Goal: Find contact information: Find contact information

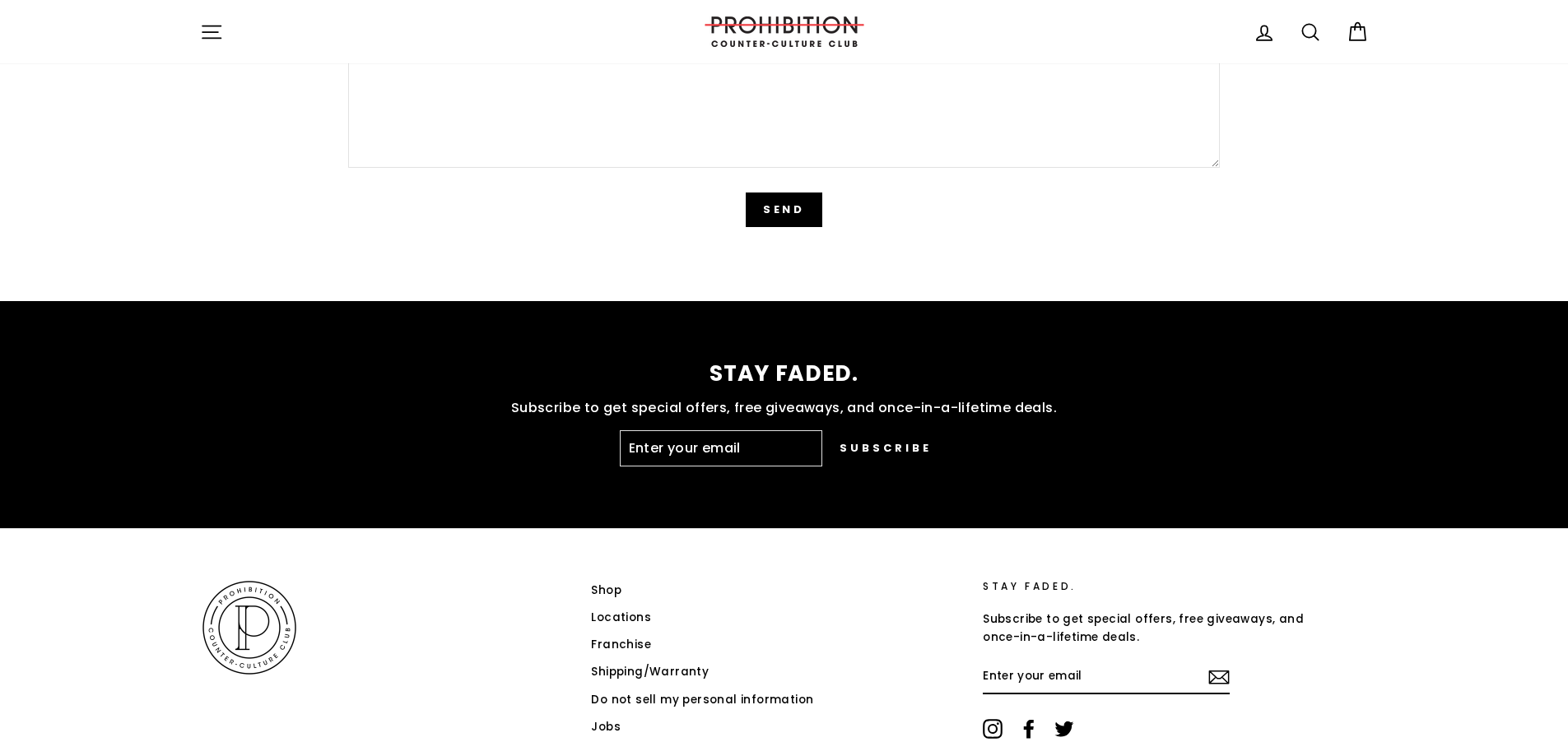
scroll to position [4134, 0]
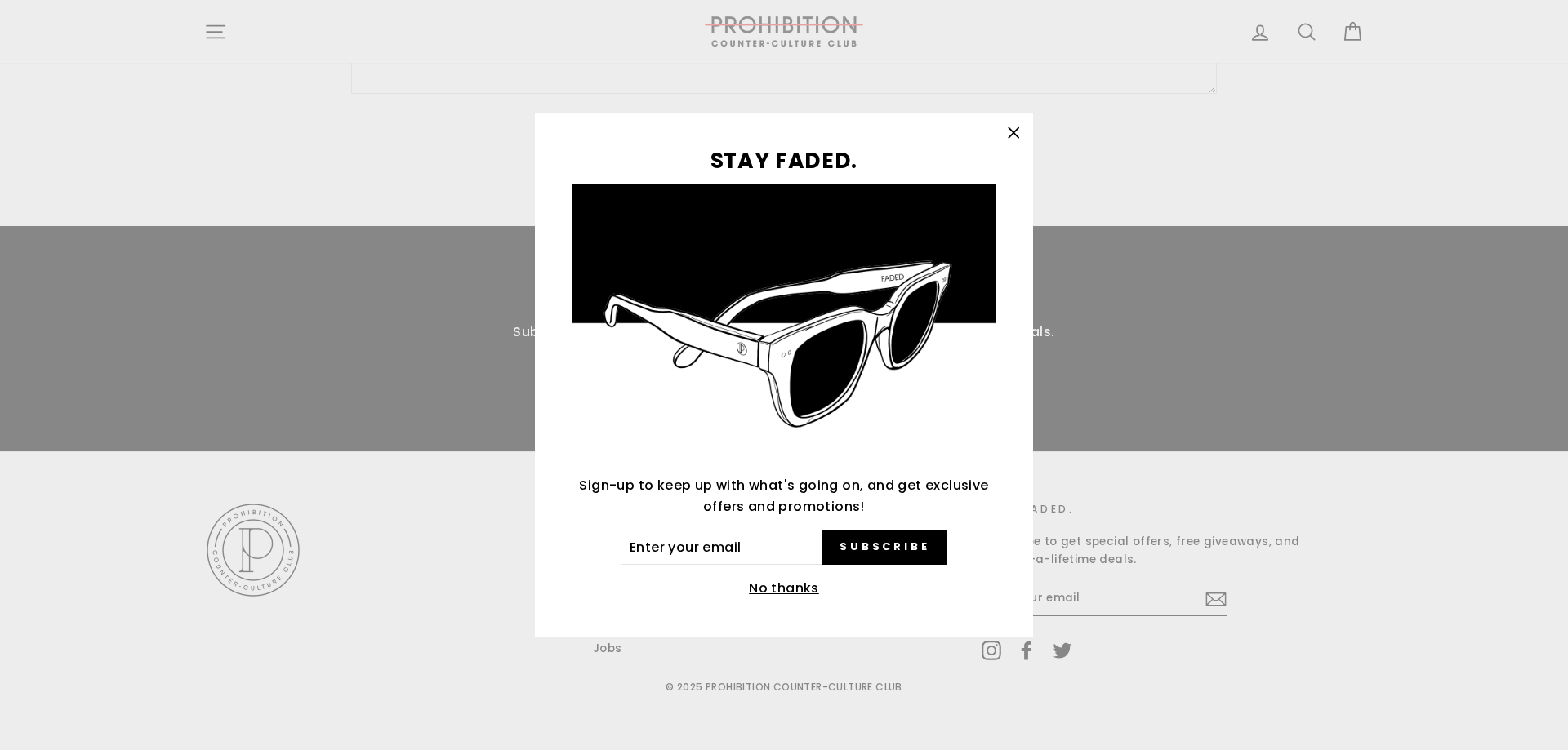
click at [1017, 129] on icon "button" at bounding box center [1012, 132] width 9 height 9
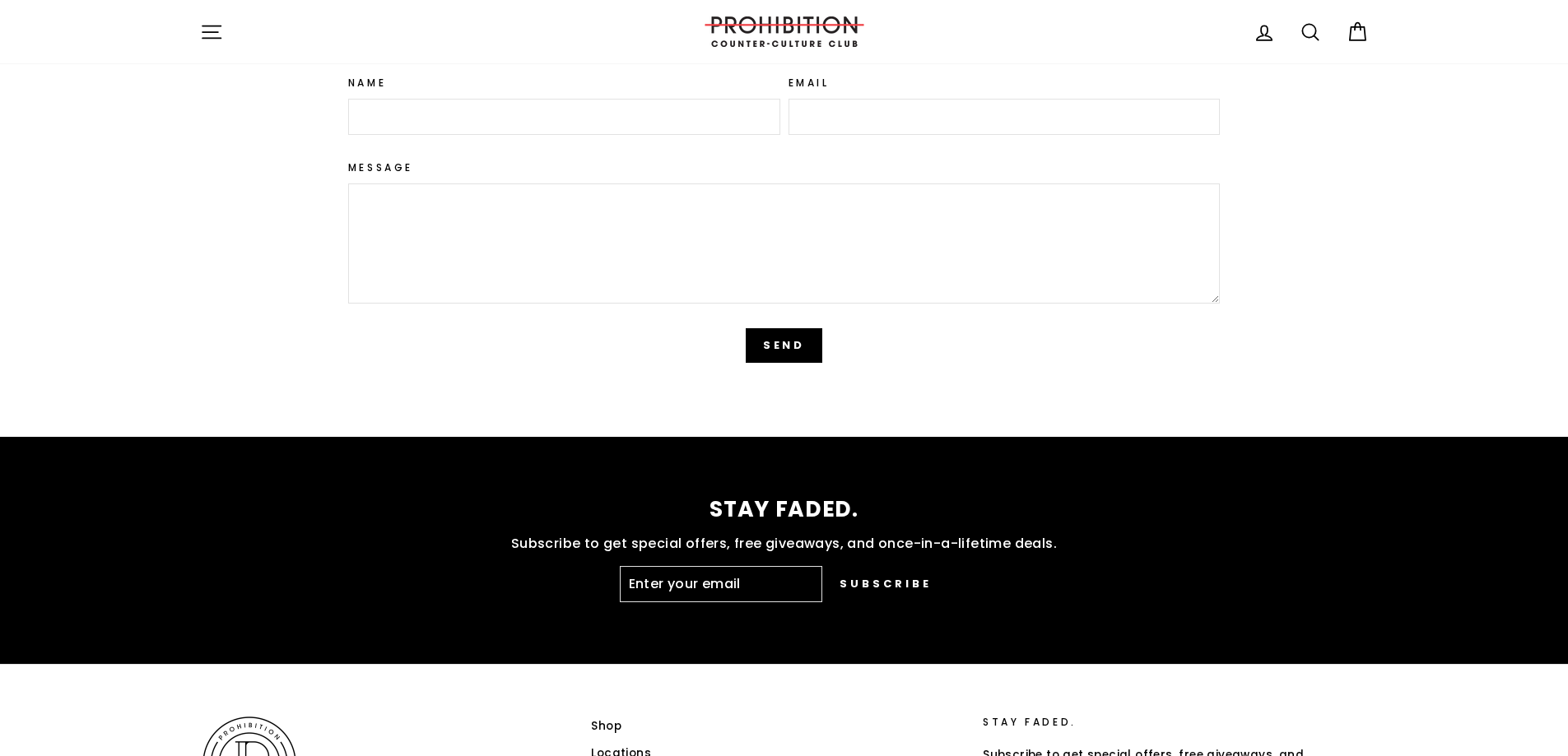
scroll to position [3557, 0]
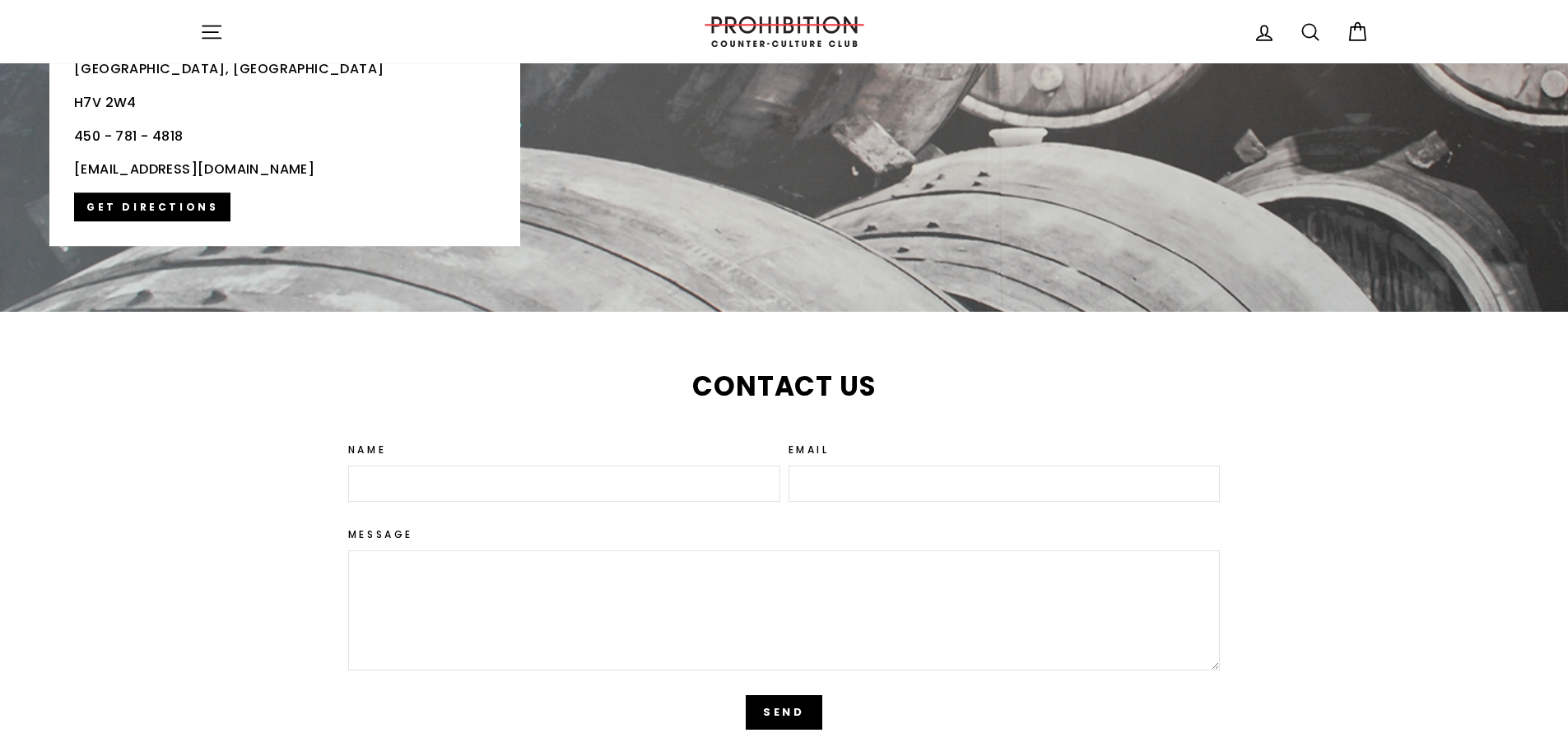
click at [217, 40] on icon "button" at bounding box center [211, 32] width 23 height 23
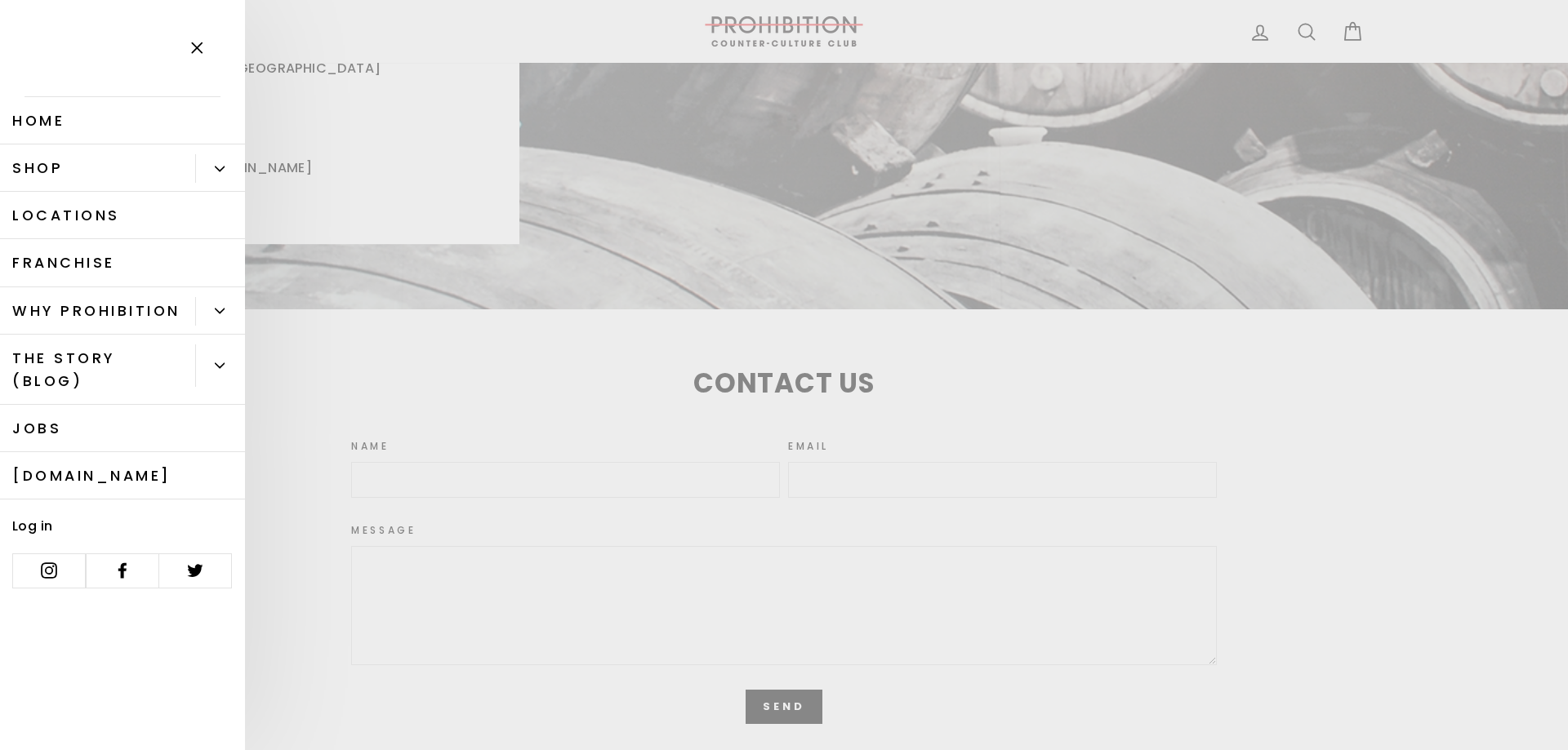
click at [204, 48] on icon "button" at bounding box center [196, 48] width 23 height 23
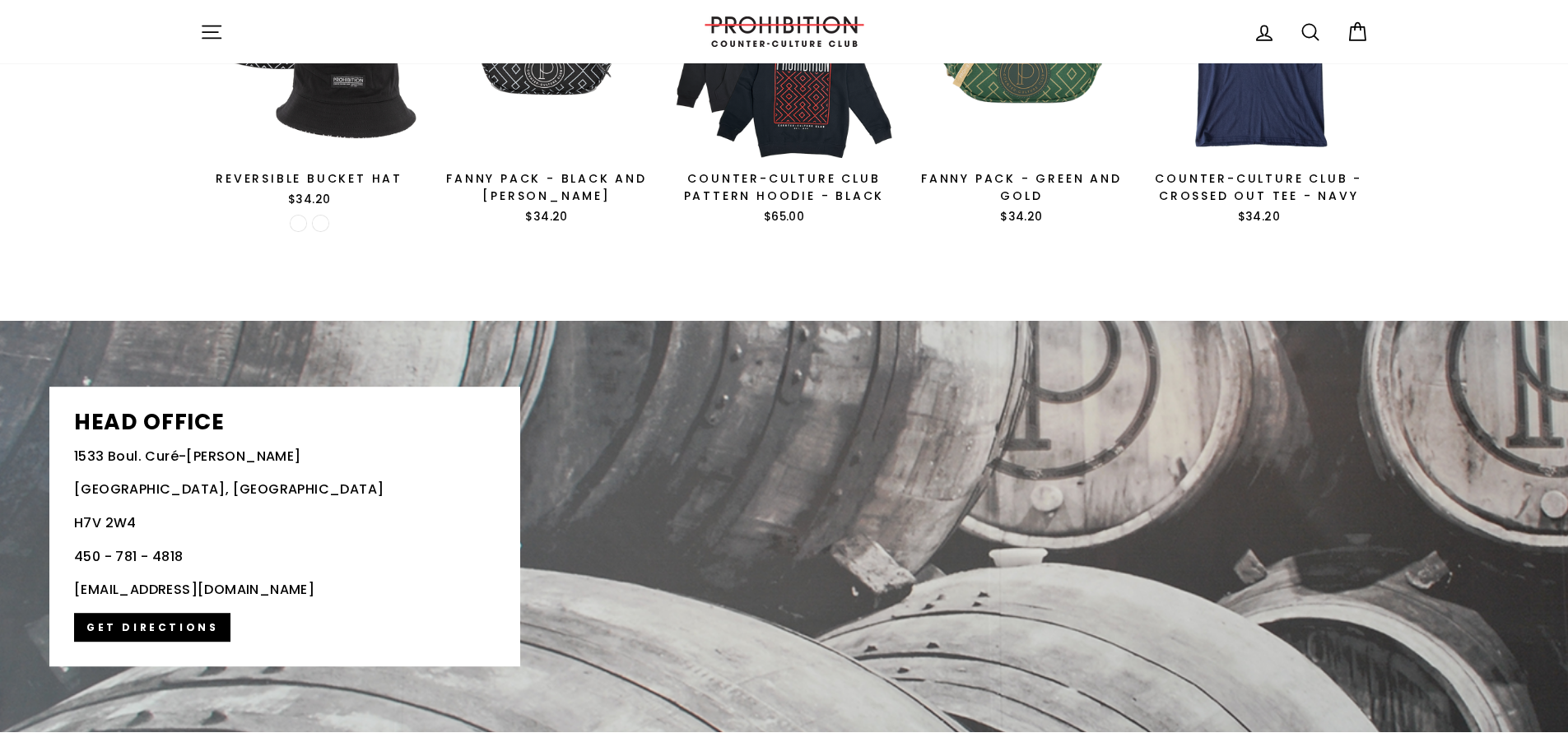
scroll to position [3310, 0]
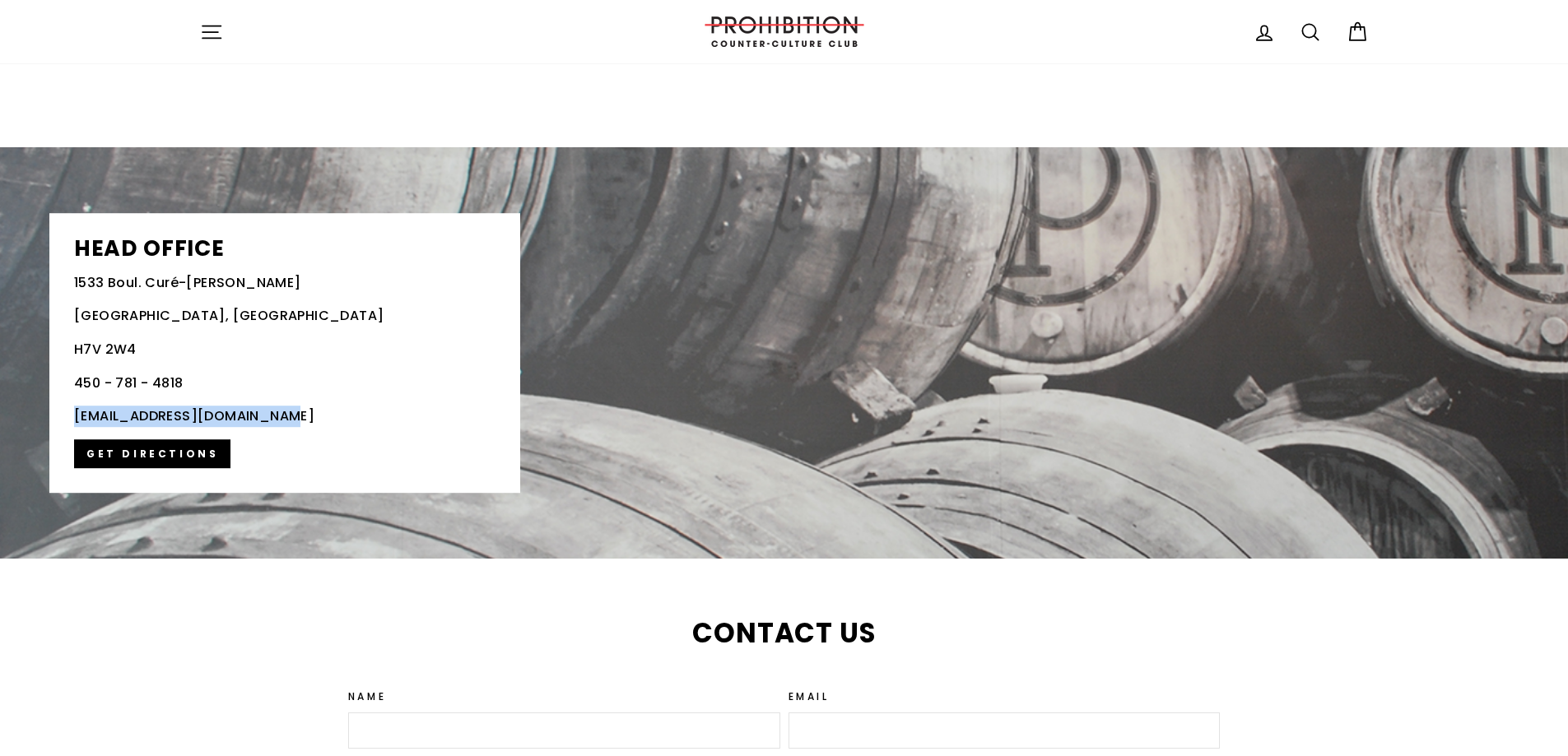
drag, startPoint x: 219, startPoint y: 415, endPoint x: 69, endPoint y: 424, distance: 150.3
click at [69, 424] on div "HEAD OFFICE 1533 Boul. Curé-[PERSON_NAME][GEOGRAPHIC_DATA] 2W4 450 - 781 - 4818…" at bounding box center [284, 353] width 471 height 280
click at [181, 381] on p "450 - 781 - 4818" at bounding box center [284, 383] width 422 height 21
drag, startPoint x: 209, startPoint y: 383, endPoint x: 69, endPoint y: 364, distance: 141.3
click at [69, 364] on div "HEAD OFFICE 1533 Boul. Curé-[PERSON_NAME][GEOGRAPHIC_DATA] 2W4 450 - 781 - 4818…" at bounding box center [284, 353] width 471 height 280
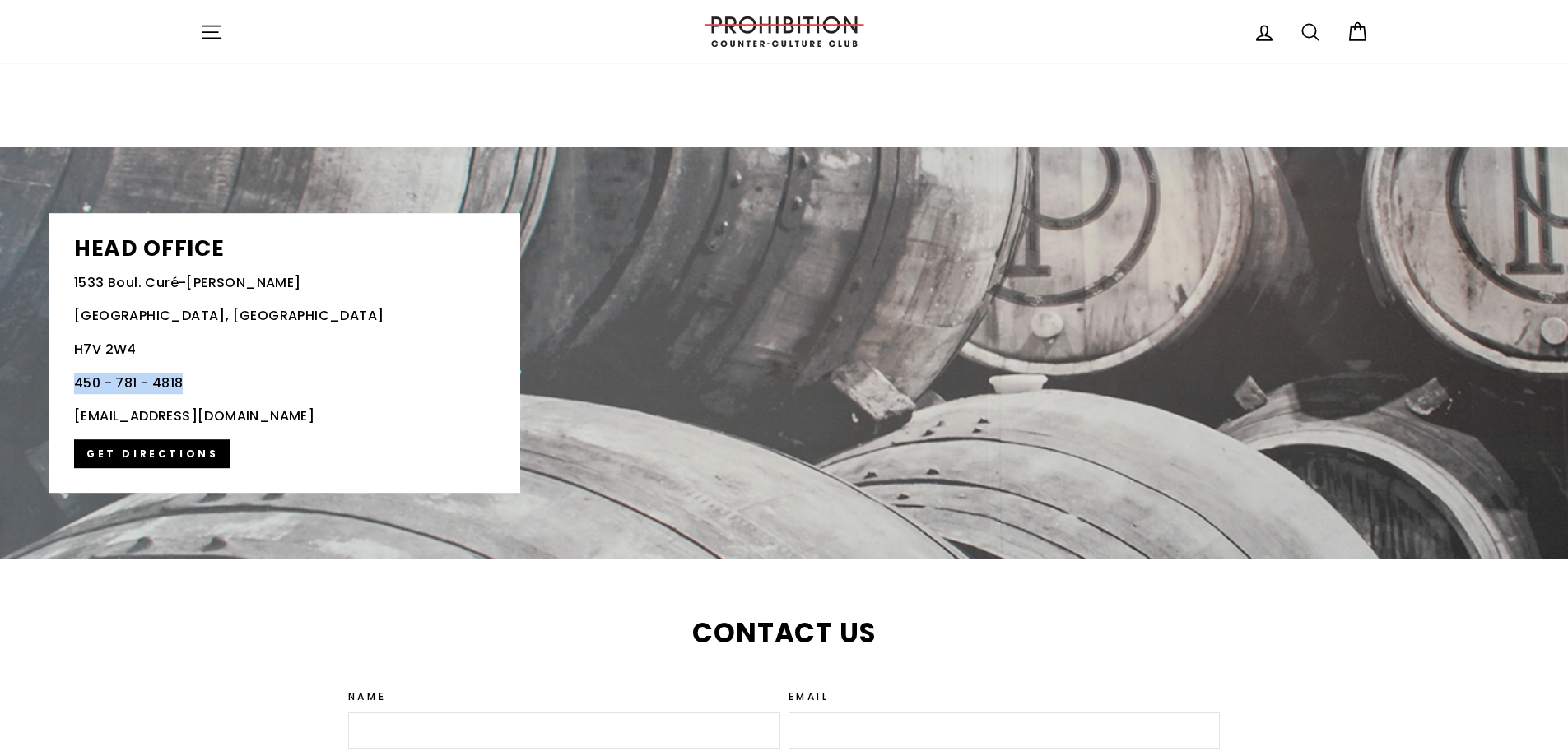
copy p "450 - 781 - 4818"
